Goal: Task Accomplishment & Management: Complete application form

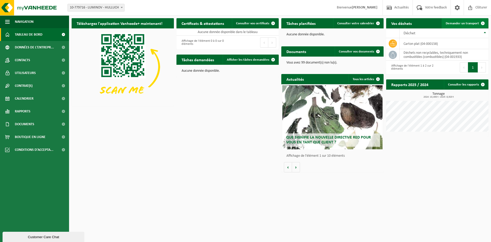
click at [462, 25] on span "Demander un transport" at bounding box center [462, 23] width 33 height 3
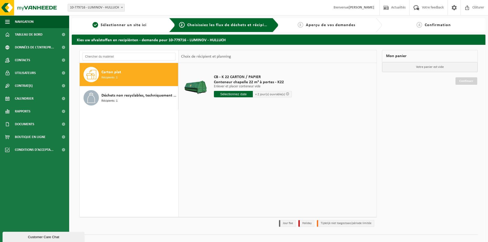
click at [125, 76] on div "Carton plat Récipients: 1" at bounding box center [138, 74] width 75 height 15
click at [242, 94] on input "text" at bounding box center [233, 94] width 39 height 6
click at [236, 140] on div "15" at bounding box center [236, 139] width 9 height 8
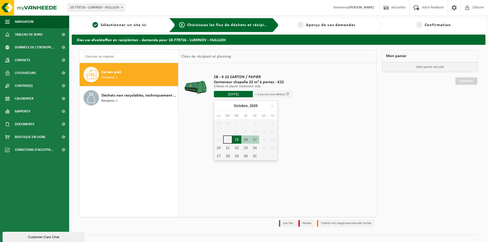
type input "à partir de 2025-10-15"
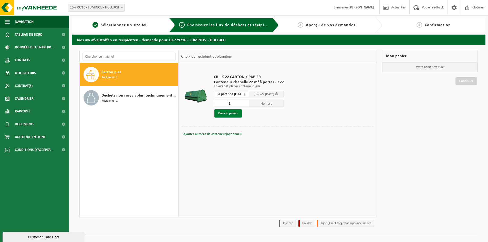
click at [221, 112] on button "Dans le panier" at bounding box center [227, 113] width 27 height 8
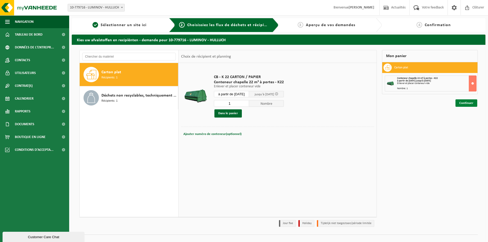
click at [469, 101] on link "Continuer" at bounding box center [466, 102] width 22 height 7
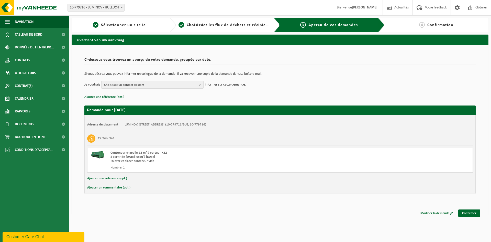
click at [130, 86] on span "Choisissez un contact existant" at bounding box center [150, 85] width 93 height 8
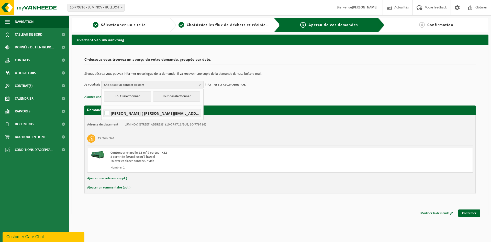
click at [106, 112] on label "REMI DANZIN ( remi.danzin@luminov.net )" at bounding box center [152, 113] width 97 height 8
click at [103, 107] on input "REMI DANZIN ( remi.danzin@luminov.net )" at bounding box center [103, 106] width 0 height 0
click at [251, 94] on p "Ajouter une référence (opt.)" at bounding box center [280, 97] width 392 height 7
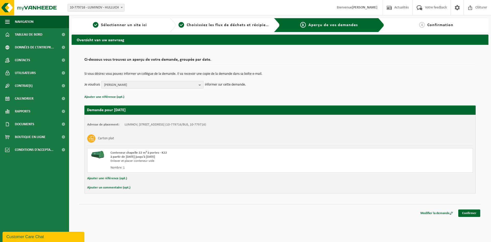
click at [200, 86] on b "button" at bounding box center [201, 84] width 5 height 7
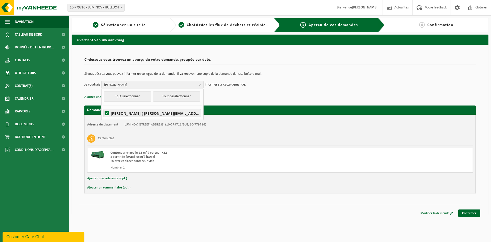
click at [144, 115] on label "REMI DANZIN ( remi.danzin@luminov.net )" at bounding box center [152, 113] width 97 height 8
click at [103, 107] on input "REMI DANZIN ( remi.danzin@luminov.net )" at bounding box center [103, 106] width 0 height 0
click at [144, 115] on label "REMI DANZIN ( remi.danzin@luminov.net )" at bounding box center [152, 113] width 97 height 8
click at [103, 107] on input "REMI DANZIN ( remi.danzin@luminov.net )" at bounding box center [103, 106] width 0 height 0
click at [270, 126] on div "Adresse de placement: LUMINOV, 62410 HULLUCH, RUE DE VERMELLES 2 (10-779716/BUS…" at bounding box center [280, 125] width 386 height 4
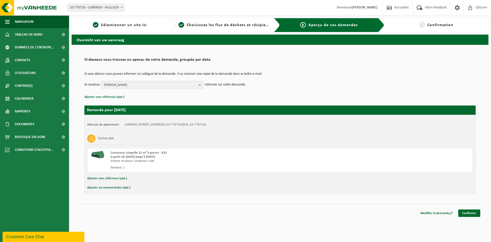
click at [199, 85] on button "REMI DANZIN" at bounding box center [152, 85] width 102 height 8
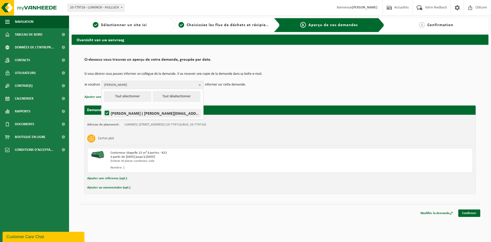
click at [109, 111] on label "REMI DANZIN ( remi.danzin@luminov.net )" at bounding box center [152, 113] width 97 height 8
click at [103, 107] on input "REMI DANZIN ( remi.danzin@luminov.net )" at bounding box center [103, 106] width 0 height 0
checkbox input "false"
click at [324, 101] on div "Demande pour 2025-10-15 Adresse de placement: LUMINOV, 62410 HULLUCH, RUE DE VE…" at bounding box center [280, 146] width 392 height 93
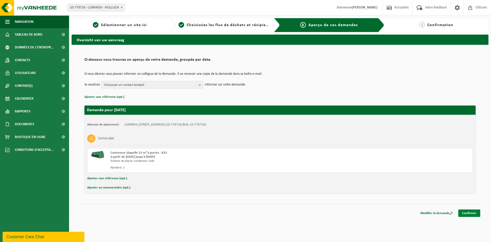
click at [464, 212] on link "Confirmer" at bounding box center [470, 212] width 22 height 7
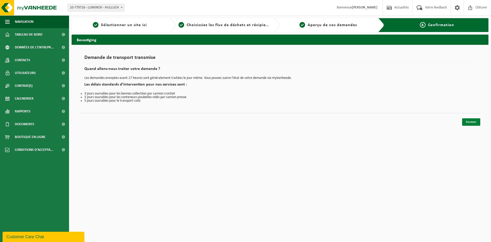
click at [471, 122] on link "Fermer" at bounding box center [472, 121] width 18 height 7
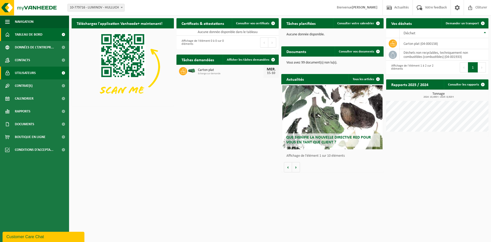
click at [21, 71] on span "Utilisateurs" at bounding box center [25, 73] width 21 height 13
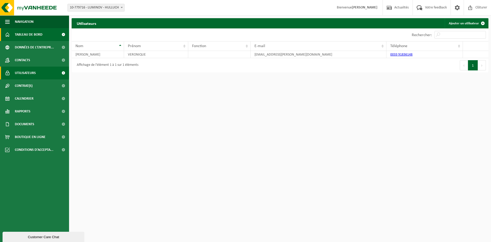
click at [18, 32] on span "Tableau de bord" at bounding box center [29, 34] width 28 height 13
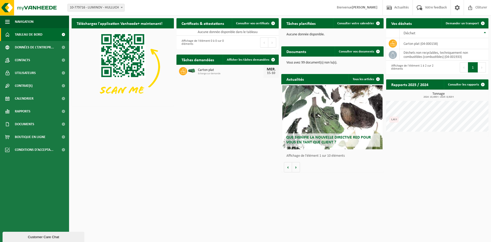
click at [194, 26] on h2 "Certificats & attestations" at bounding box center [203, 23] width 53 height 10
click at [261, 23] on span "Consulter vos certificats" at bounding box center [252, 23] width 33 height 3
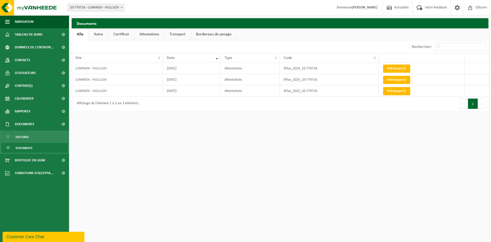
click at [177, 34] on link "Transport" at bounding box center [178, 34] width 26 height 12
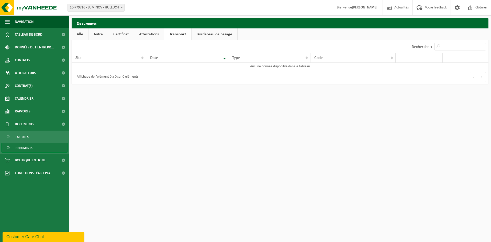
click at [155, 34] on link "Attestations" at bounding box center [149, 34] width 30 height 12
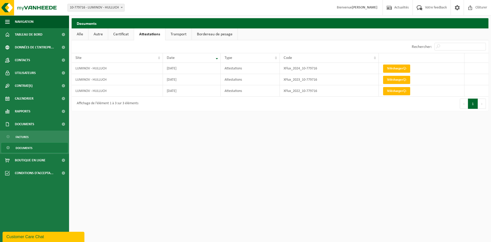
click at [203, 34] on link "Bordereau de pesage" at bounding box center [215, 34] width 46 height 12
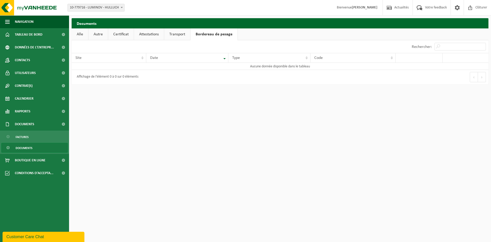
click at [77, 34] on link "Alle" at bounding box center [80, 34] width 17 height 12
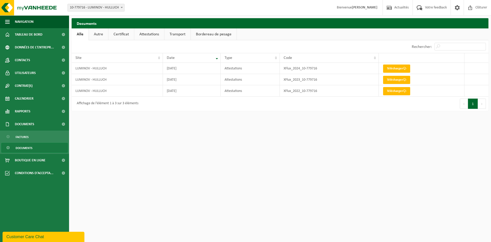
click at [102, 34] on link "Autre" at bounding box center [98, 34] width 19 height 12
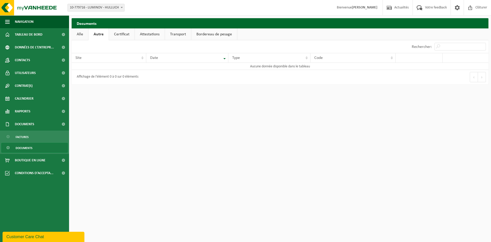
click at [124, 34] on link "Certificat" at bounding box center [122, 34] width 26 height 12
click at [31, 122] on span "Documents" at bounding box center [24, 124] width 19 height 13
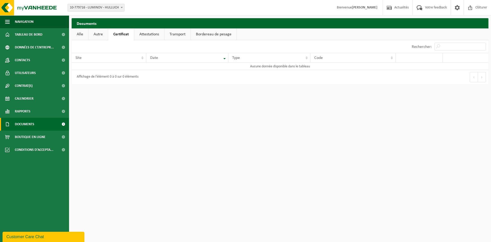
click at [30, 122] on span "Documents" at bounding box center [24, 124] width 19 height 13
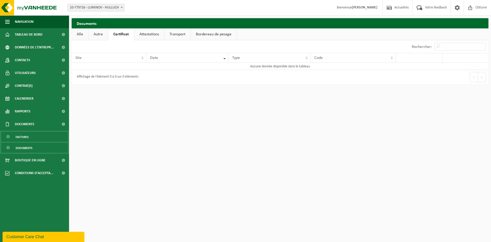
click at [25, 136] on span "Factures" at bounding box center [22, 137] width 13 height 10
